Goal: Find specific page/section: Find specific page/section

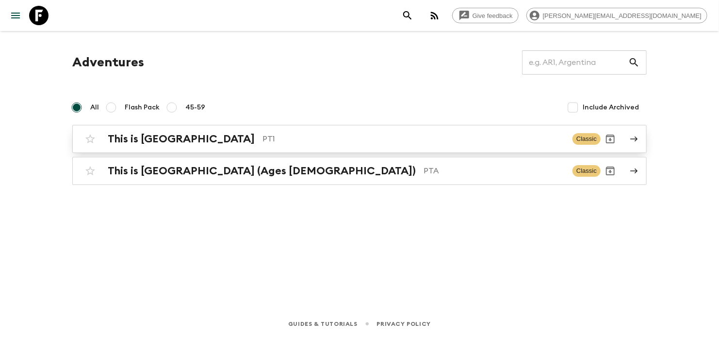
click at [291, 138] on p "PT1" at bounding box center [413, 139] width 302 height 12
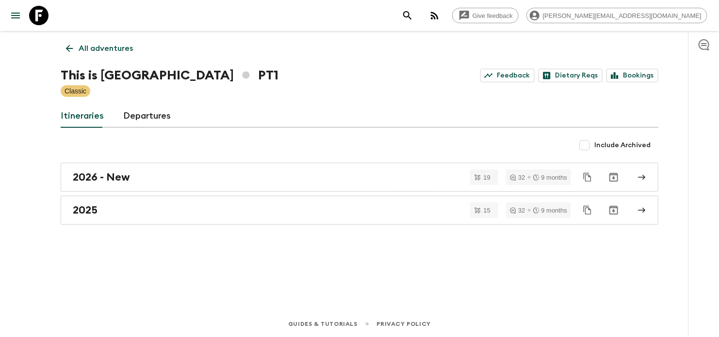
click at [624, 83] on div "This is Portugal PT1 Feedback Dietary Reqs Bookings" at bounding box center [359, 75] width 597 height 19
click at [631, 76] on link "Bookings" at bounding box center [632, 76] width 52 height 14
